Goal: Find specific page/section: Find specific page/section

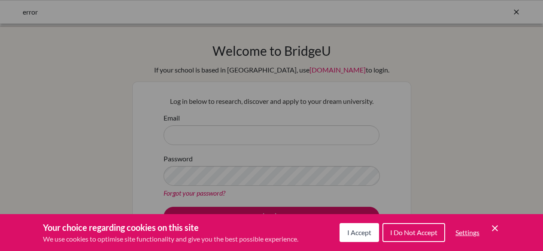
scroll to position [55, 0]
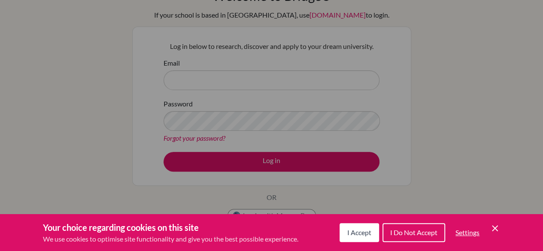
click at [199, 80] on div "Cookie Preferences" at bounding box center [271, 125] width 543 height 251
click at [497, 226] on icon "Save and close" at bounding box center [494, 228] width 6 height 6
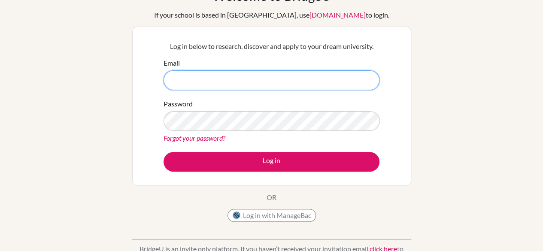
click at [176, 80] on input "Email" at bounding box center [271, 80] width 216 height 20
type input "neeva.rajbhandari@sxc.edu.np"
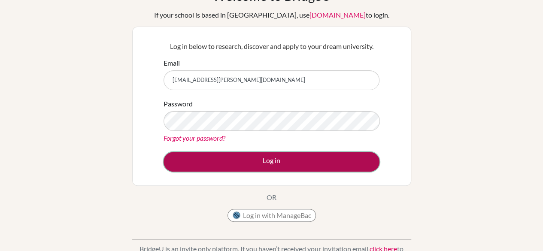
click at [293, 161] on button "Log in" at bounding box center [271, 162] width 216 height 20
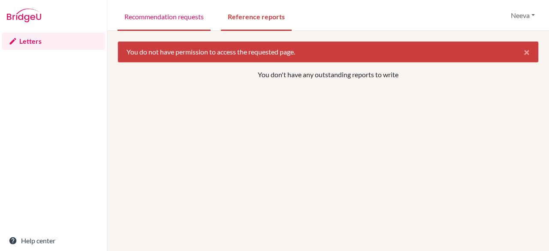
click at [145, 16] on link "Recommendation requests" at bounding box center [164, 16] width 93 height 30
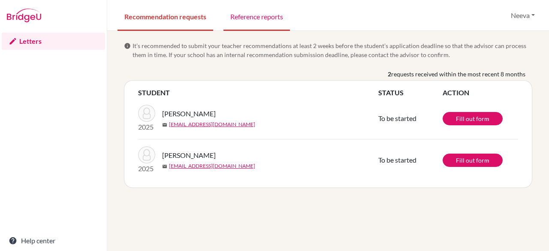
click at [268, 24] on link "Reference reports" at bounding box center [256, 16] width 66 height 30
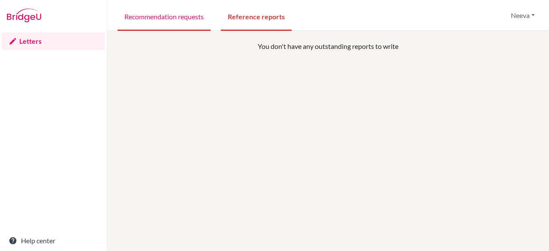
click at [183, 19] on link "Recommendation requests" at bounding box center [164, 16] width 93 height 30
